Goal: Find specific page/section: Find specific page/section

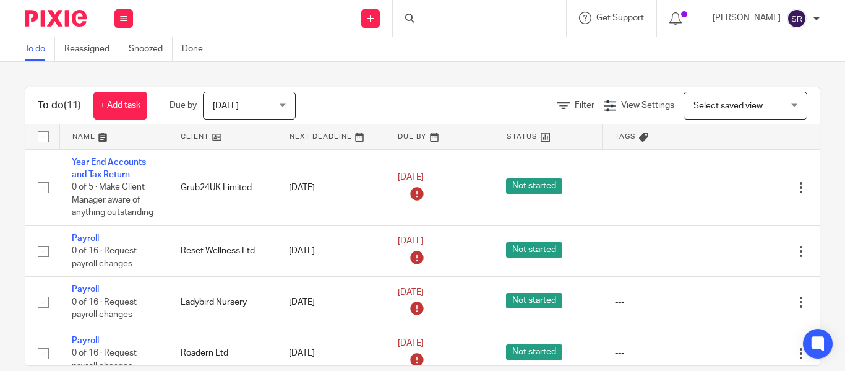
click at [397, 17] on div at bounding box center [479, 18] width 173 height 36
click at [418, 20] on input "Search" at bounding box center [473, 20] width 111 height 11
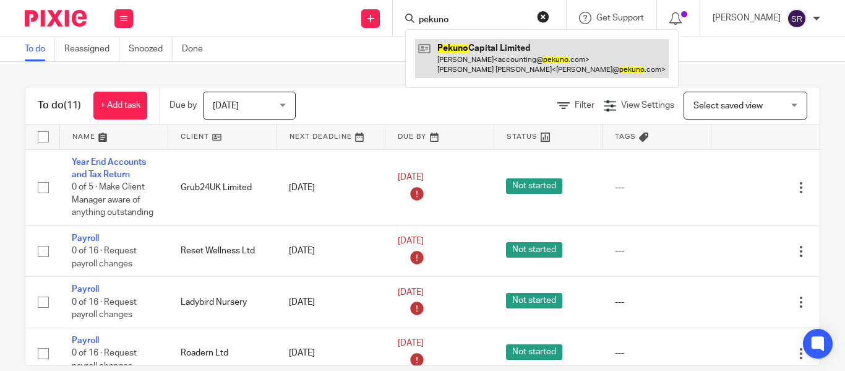
type input "pekuno"
click at [430, 51] on link at bounding box center [542, 58] width 254 height 38
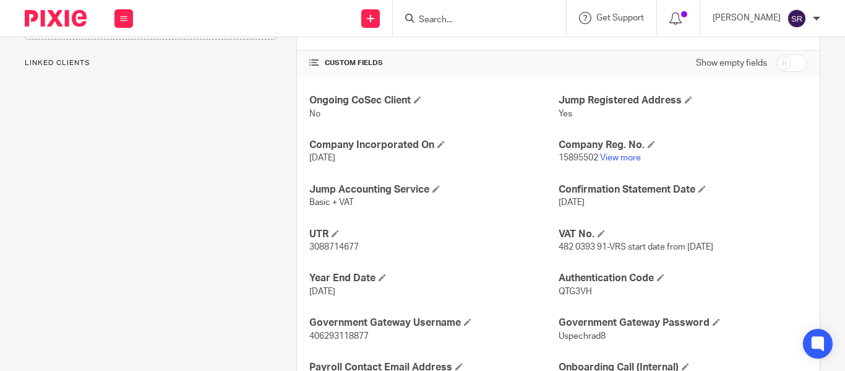
scroll to position [402, 0]
click at [606, 157] on link "View more" at bounding box center [620, 157] width 41 height 9
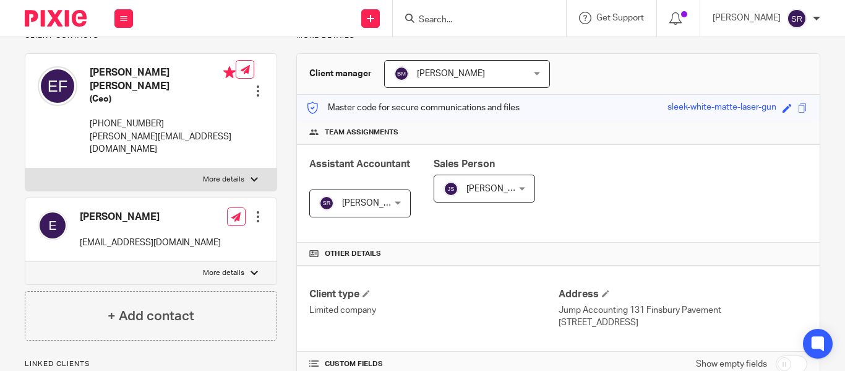
scroll to position [66, 0]
